Goal: Transaction & Acquisition: Purchase product/service

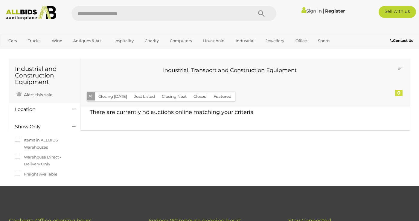
click at [159, 13] on input "text" at bounding box center [160, 13] width 176 height 15
type input "**********"
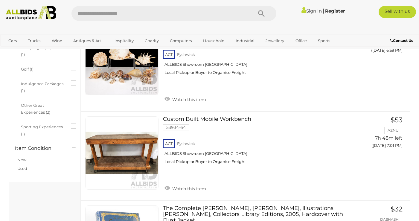
scroll to position [658, 0]
